Goal: Task Accomplishment & Management: Use online tool/utility

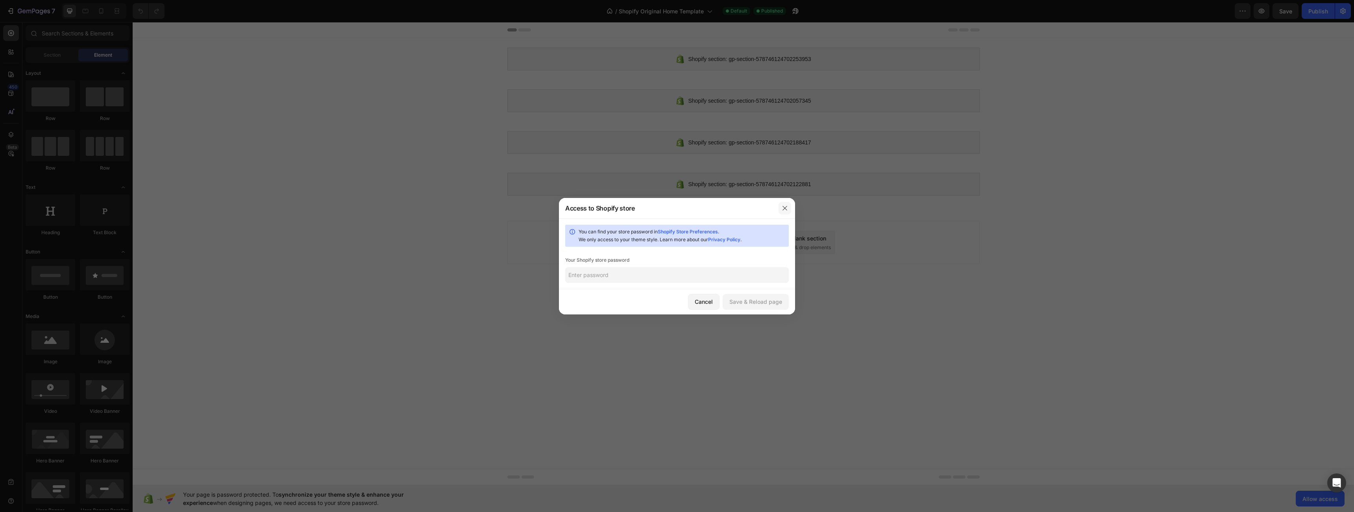
click at [786, 208] on icon "button" at bounding box center [785, 208] width 6 height 6
click at [639, 272] on input "text" at bounding box center [677, 275] width 224 height 16
type input "bakedbeans"
click at [744, 303] on div "Save & Reload page" at bounding box center [755, 302] width 53 height 8
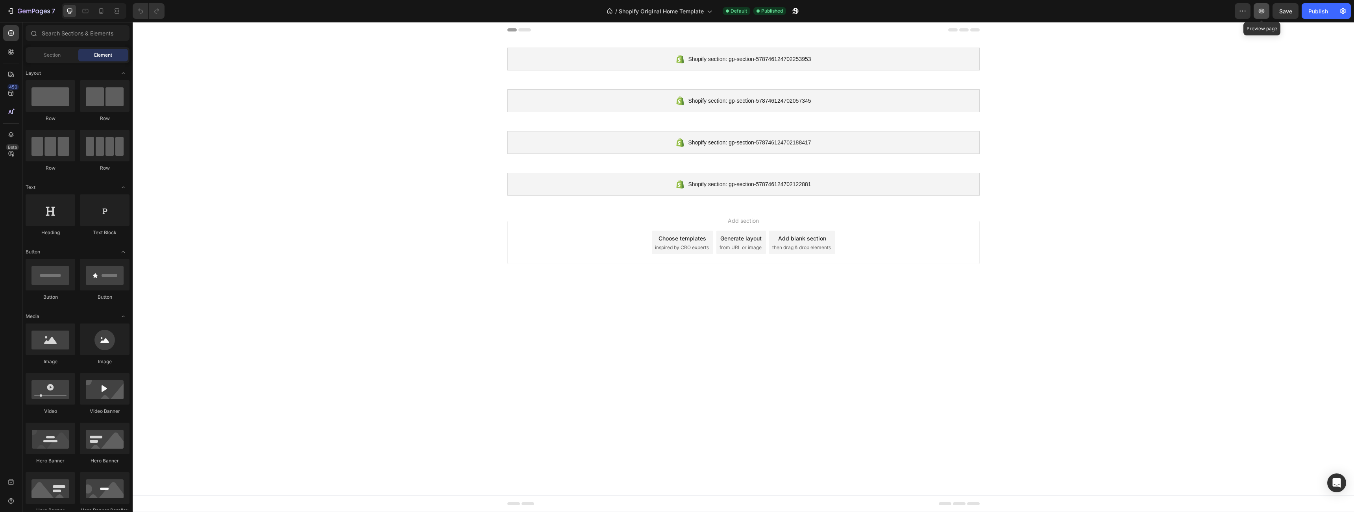
click at [1259, 11] on icon "button" at bounding box center [1262, 11] width 6 height 5
click at [849, 56] on div "Shopify section: gp-section-578746124702253953" at bounding box center [743, 59] width 472 height 23
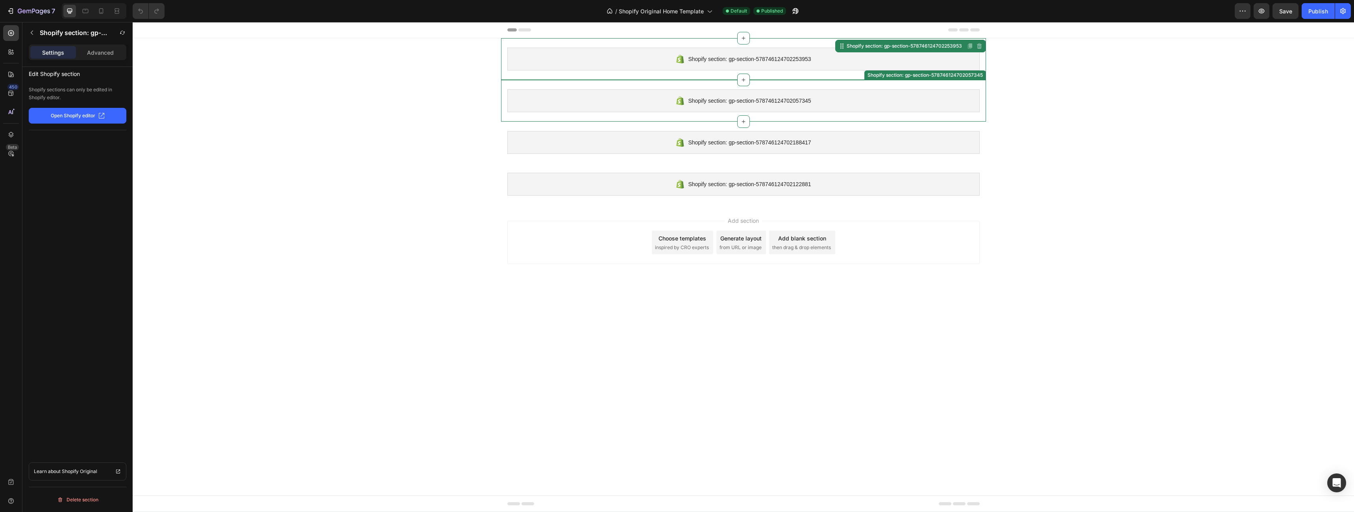
click at [835, 98] on div "Shopify section: gp-section-578746124702057345" at bounding box center [743, 100] width 472 height 23
click at [824, 55] on div "Shopify section: gp-section-578746124702253953" at bounding box center [743, 59] width 472 height 23
click at [92, 117] on p "Open Shopify editor" at bounding box center [73, 115] width 44 height 7
click at [383, 294] on body "Shopify section: gp-section-578746124702253953 Shopify section: gp-section-5787…" at bounding box center [744, 267] width 1222 height 490
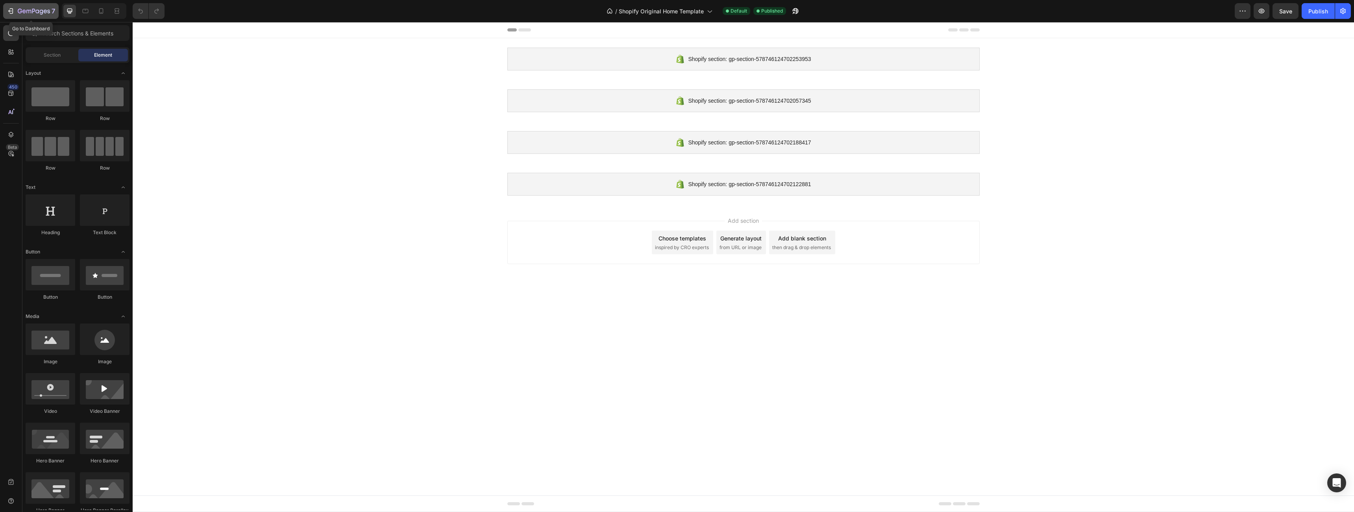
click at [12, 13] on icon "button" at bounding box center [11, 11] width 8 height 8
